Goal: Find specific page/section: Find specific page/section

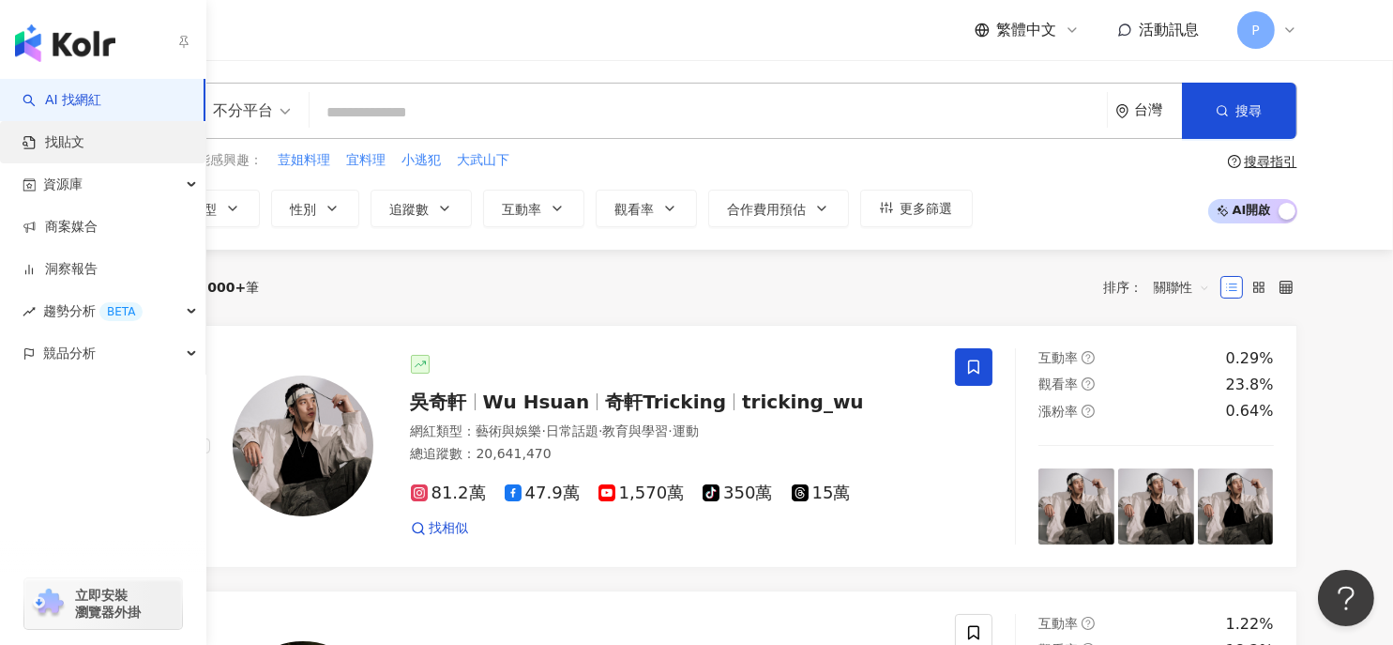
click at [74, 133] on link "找貼文" at bounding box center [54, 142] width 62 height 19
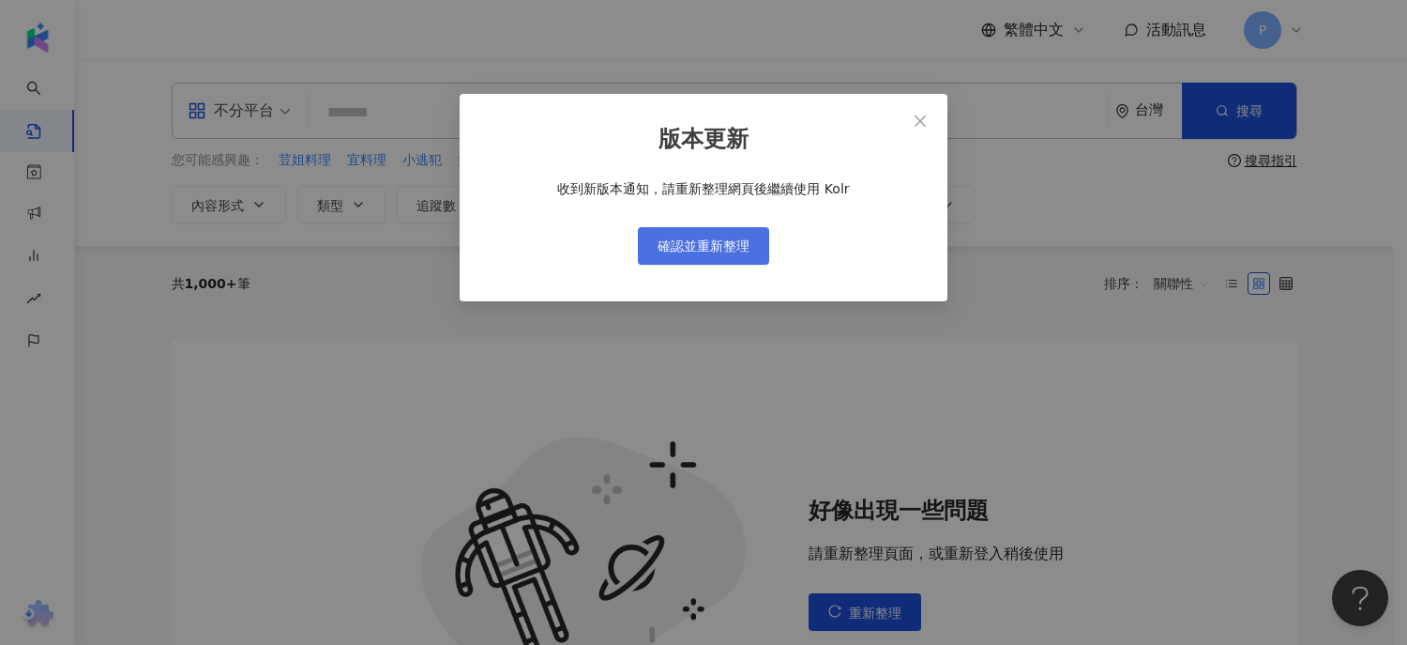
click at [722, 238] on span "確認並重新整理" at bounding box center [704, 245] width 92 height 15
